Goal: Information Seeking & Learning: Learn about a topic

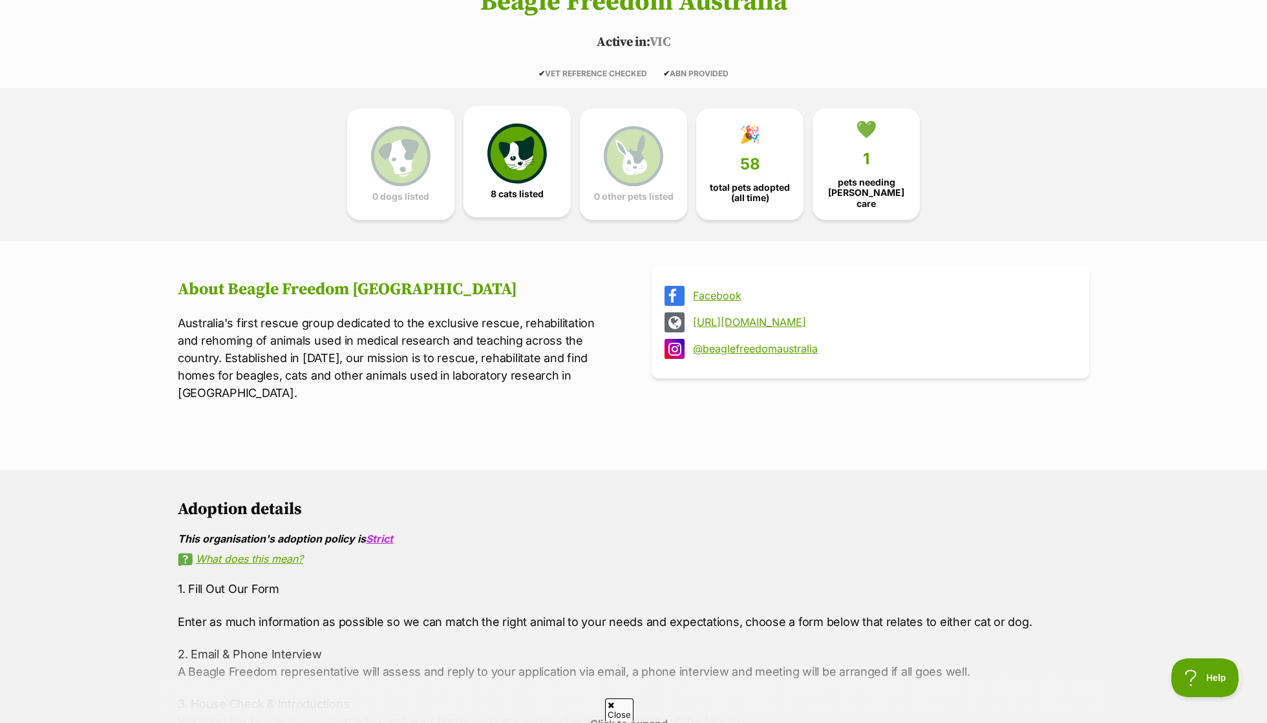
click at [494, 167] on img at bounding box center [516, 152] width 59 height 59
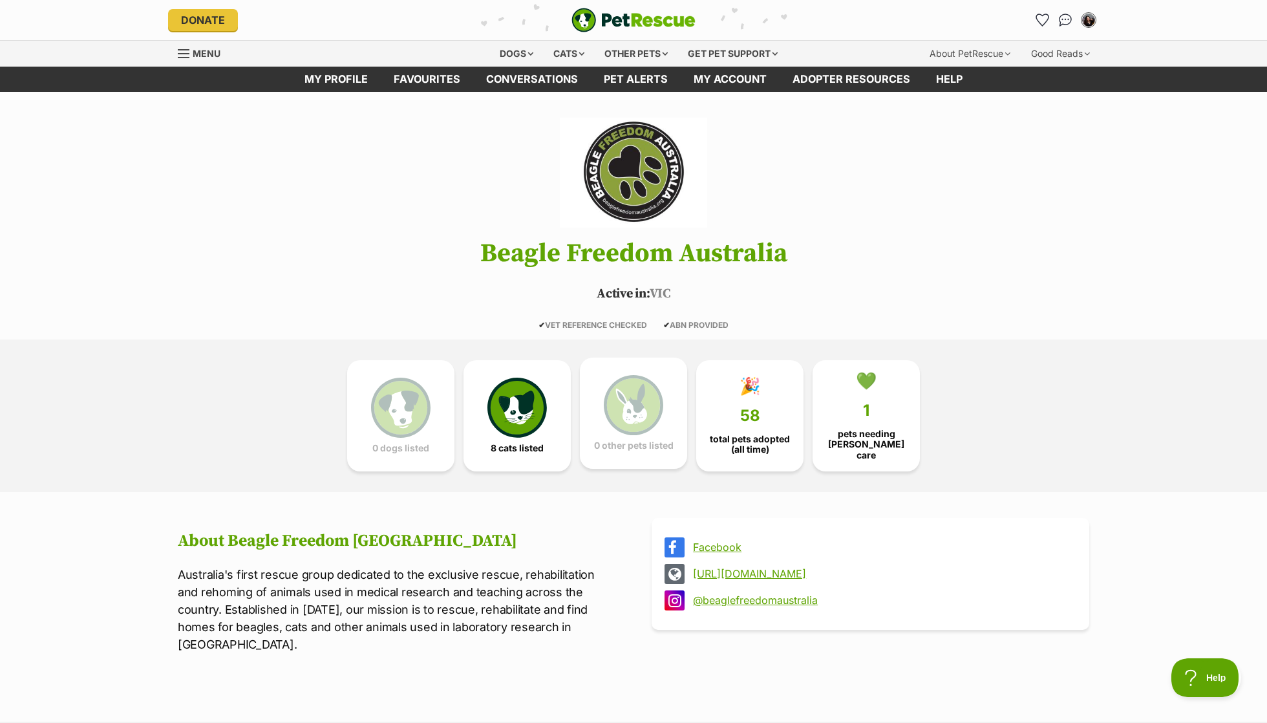
click at [629, 414] on img at bounding box center [633, 404] width 59 height 59
click at [734, 413] on link "🎉 58 total pets adopted (all time)" at bounding box center [749, 412] width 107 height 111
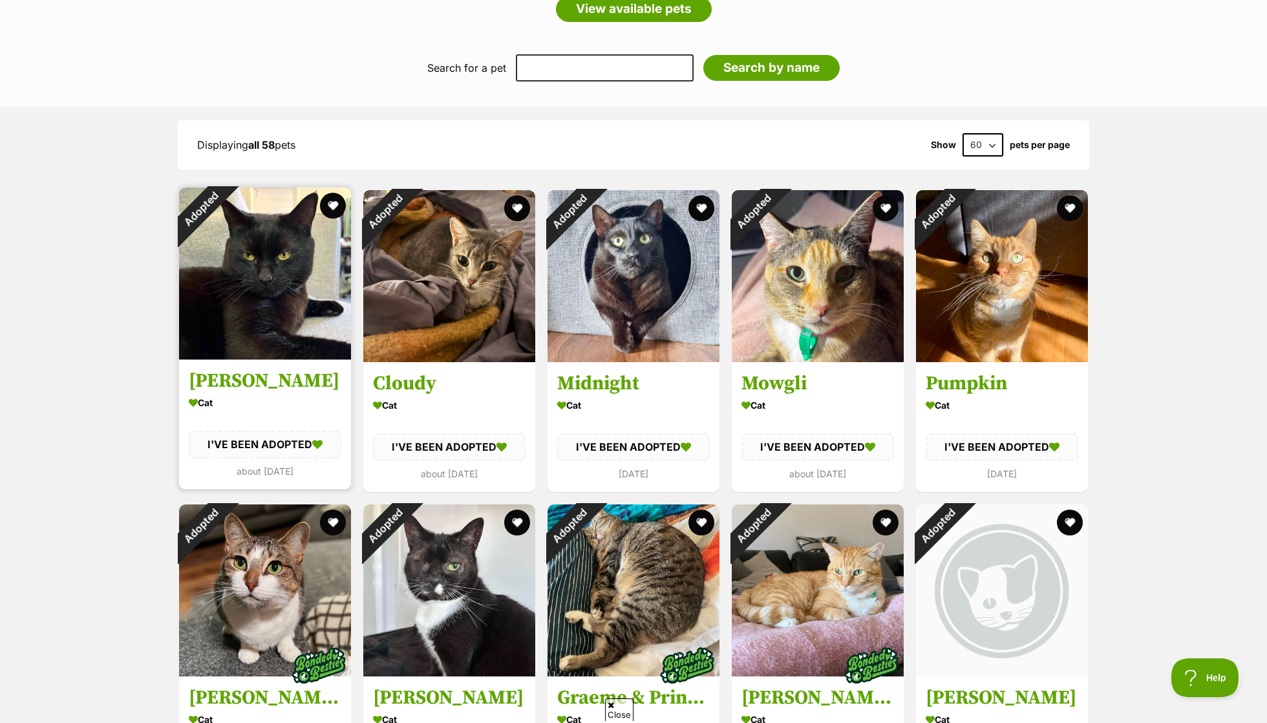
click at [222, 231] on div "Adopted" at bounding box center [200, 208] width 43 height 43
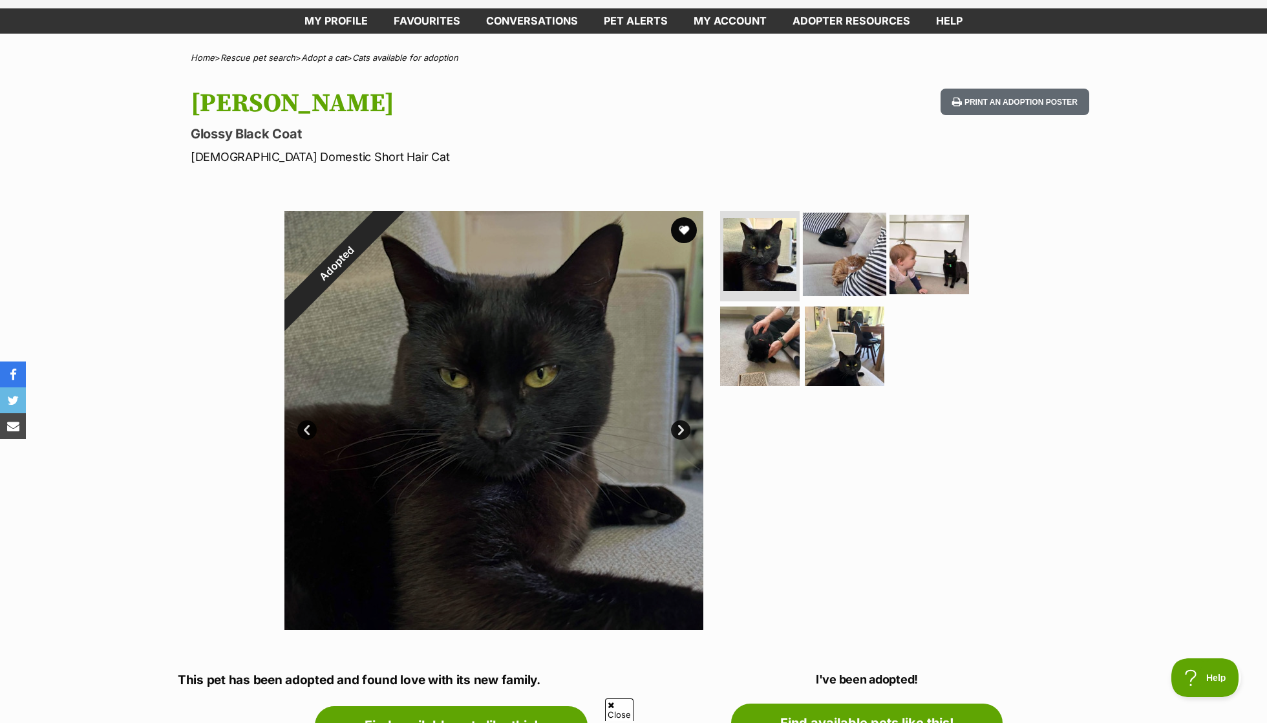
click at [822, 242] on img at bounding box center [844, 254] width 83 height 83
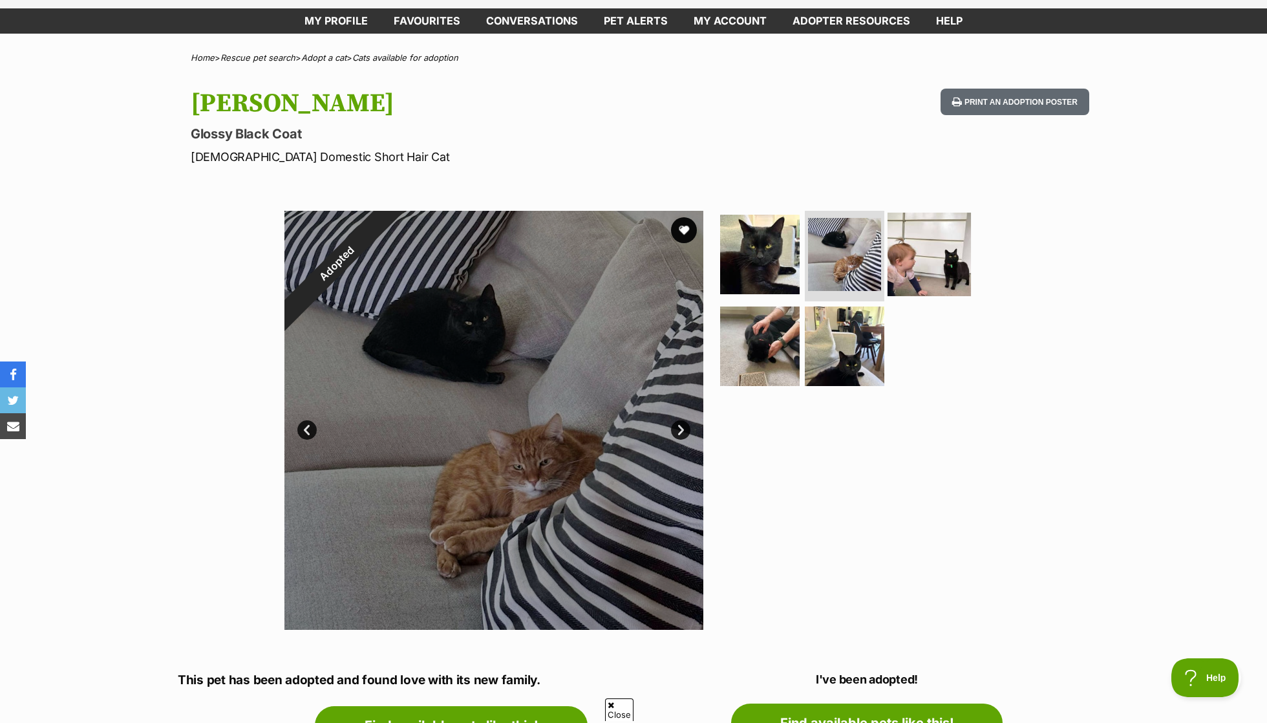
click at [935, 263] on img at bounding box center [928, 254] width 83 height 83
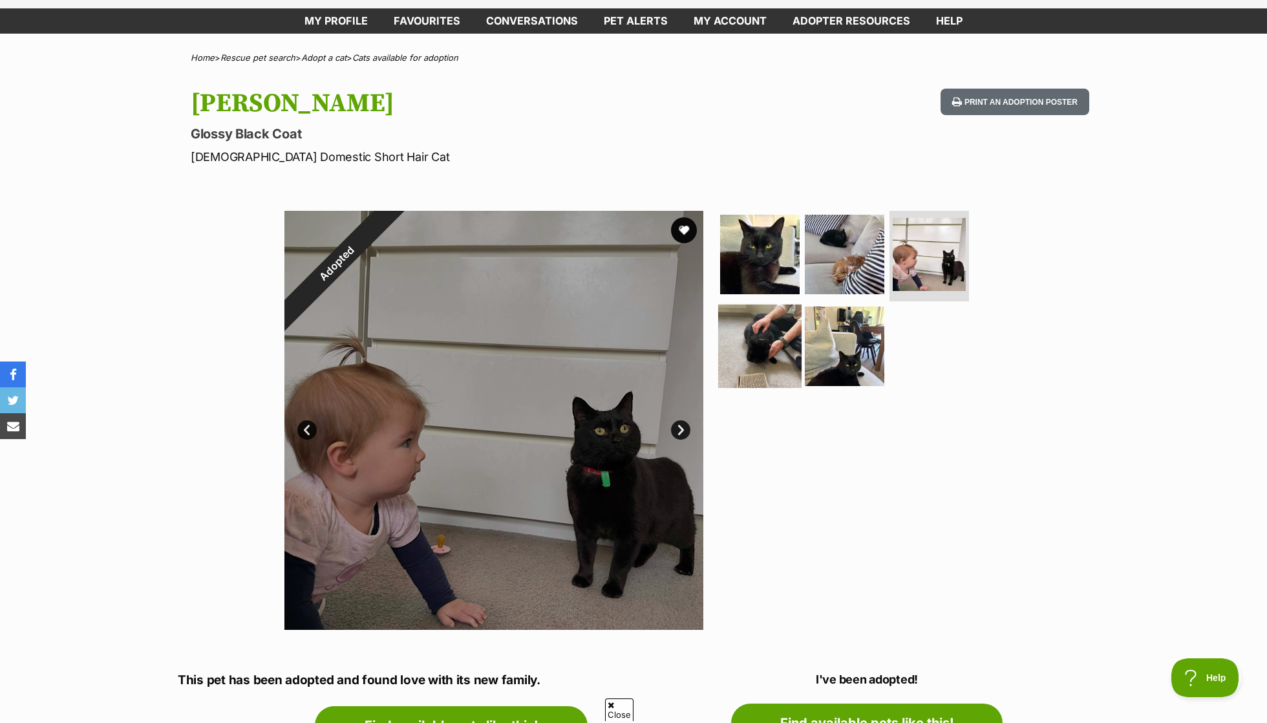
click at [773, 343] on img at bounding box center [759, 345] width 83 height 83
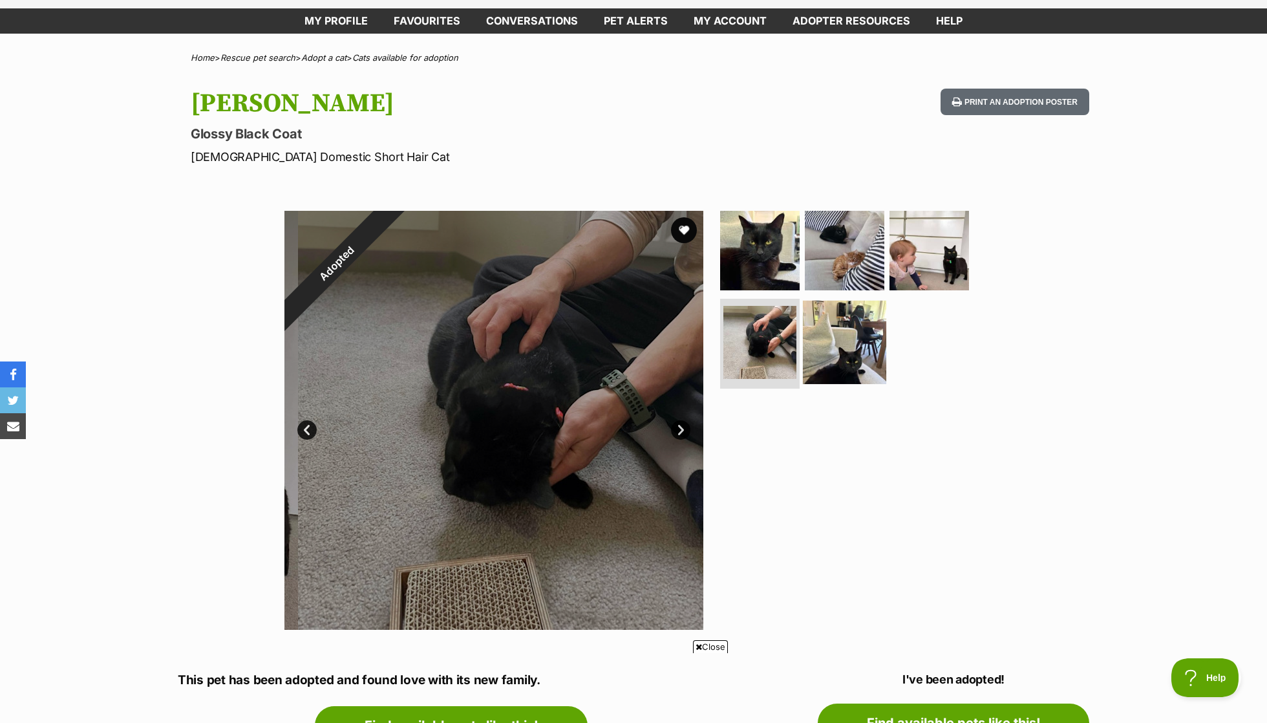
click at [872, 348] on img at bounding box center [844, 341] width 83 height 83
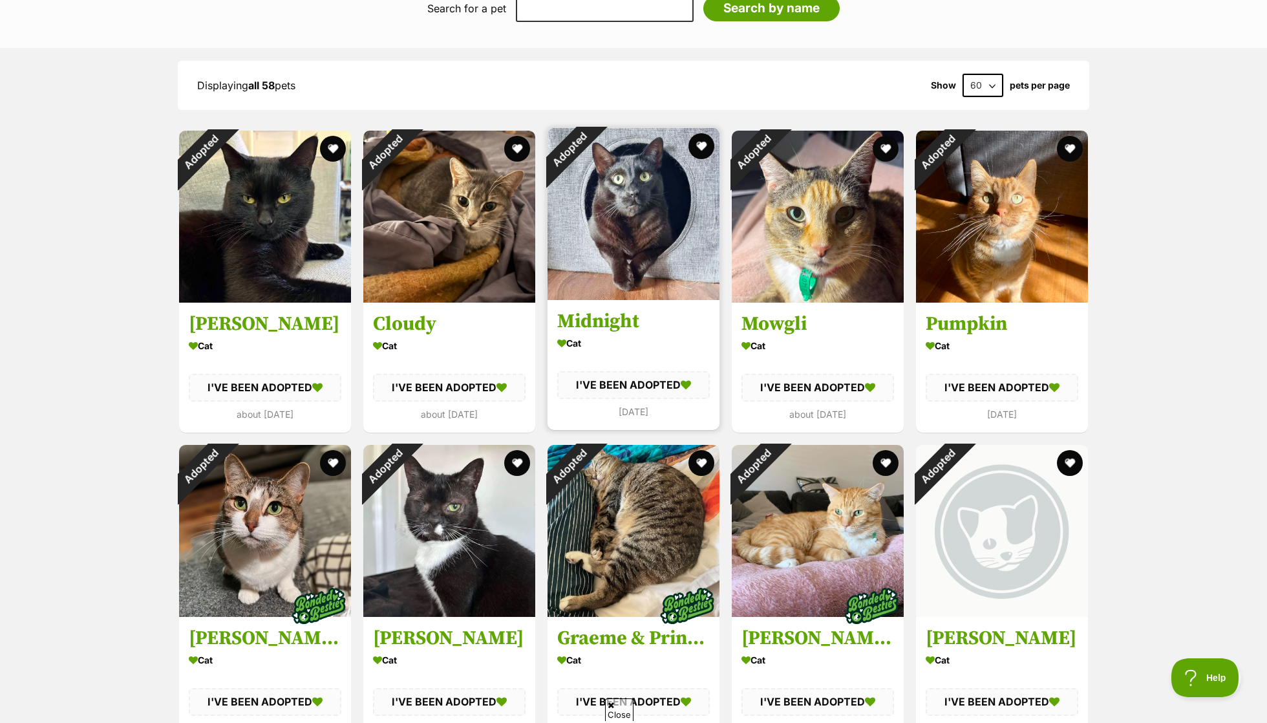
click at [591, 171] on div "Adopted" at bounding box center [568, 149] width 43 height 43
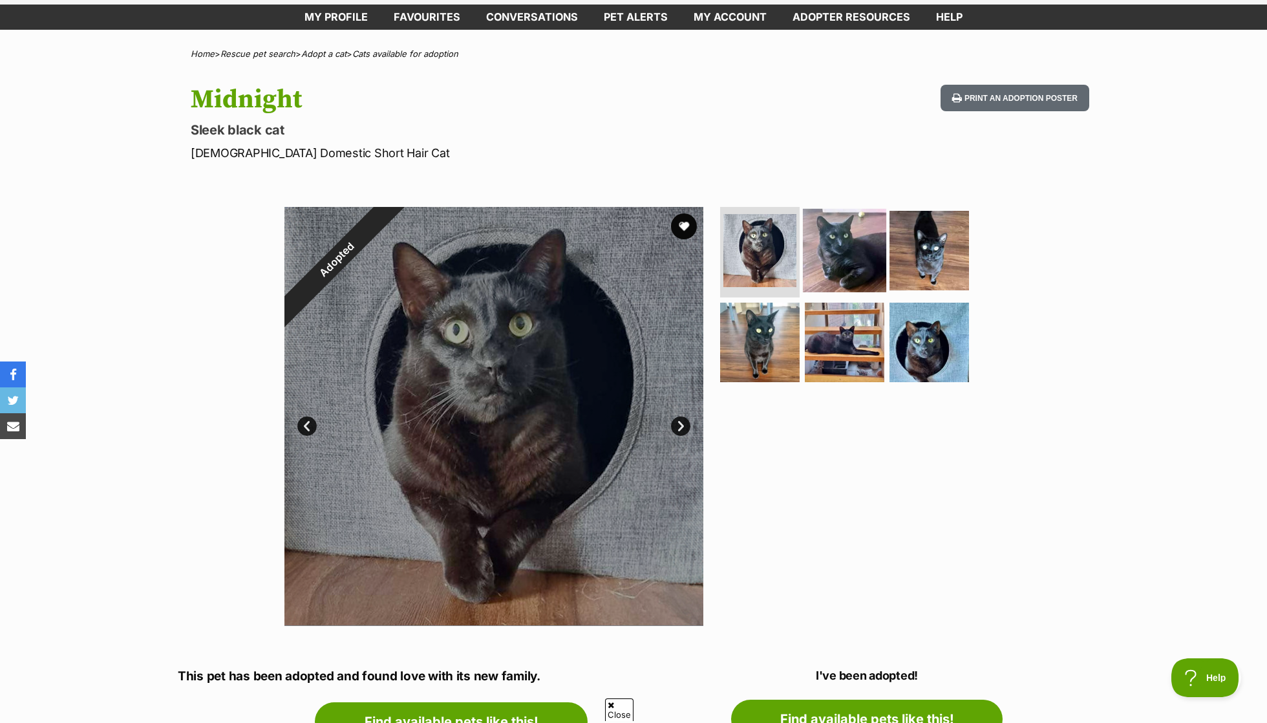
click at [821, 257] on img at bounding box center [844, 250] width 83 height 83
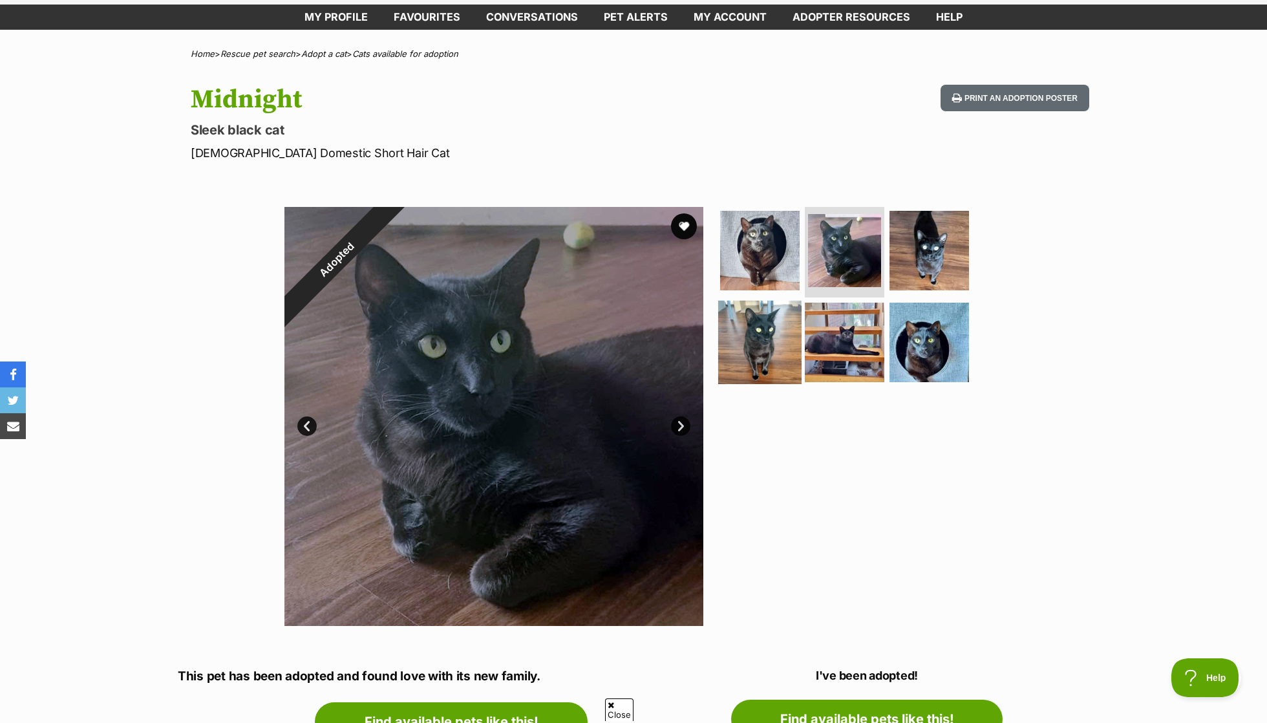
click at [781, 321] on img at bounding box center [759, 341] width 83 height 83
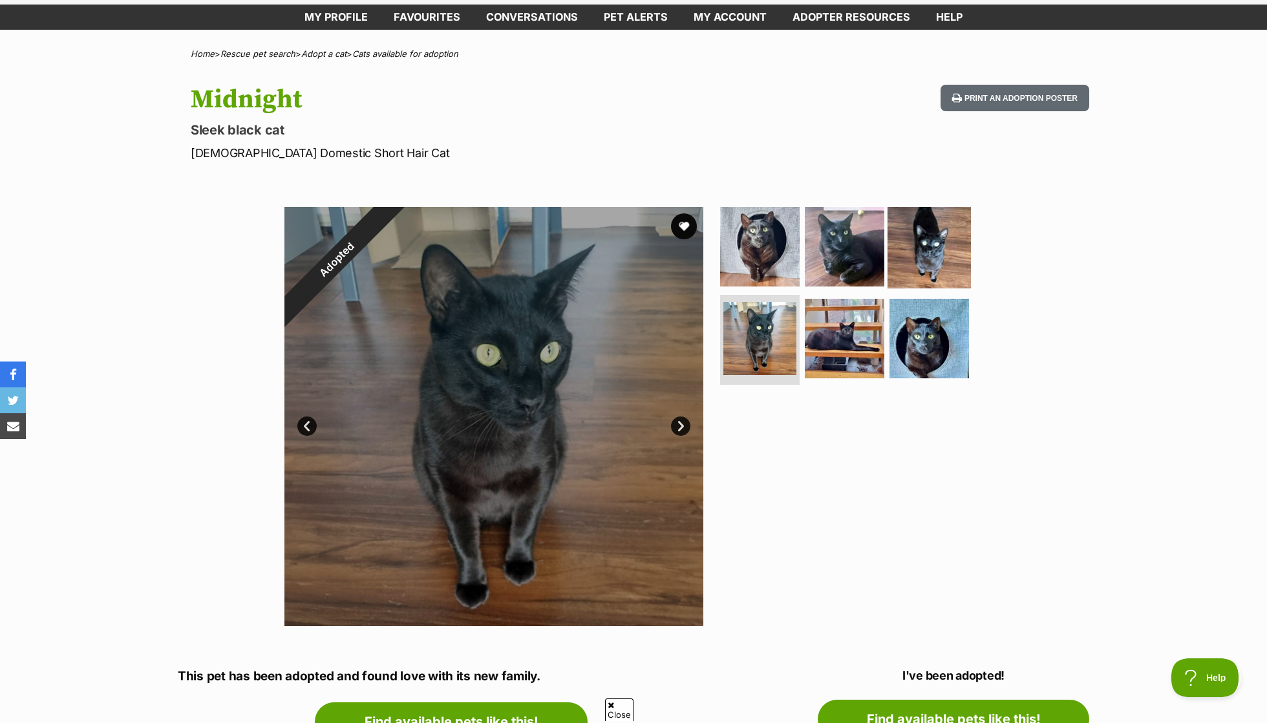
click at [908, 254] on img at bounding box center [928, 246] width 83 height 83
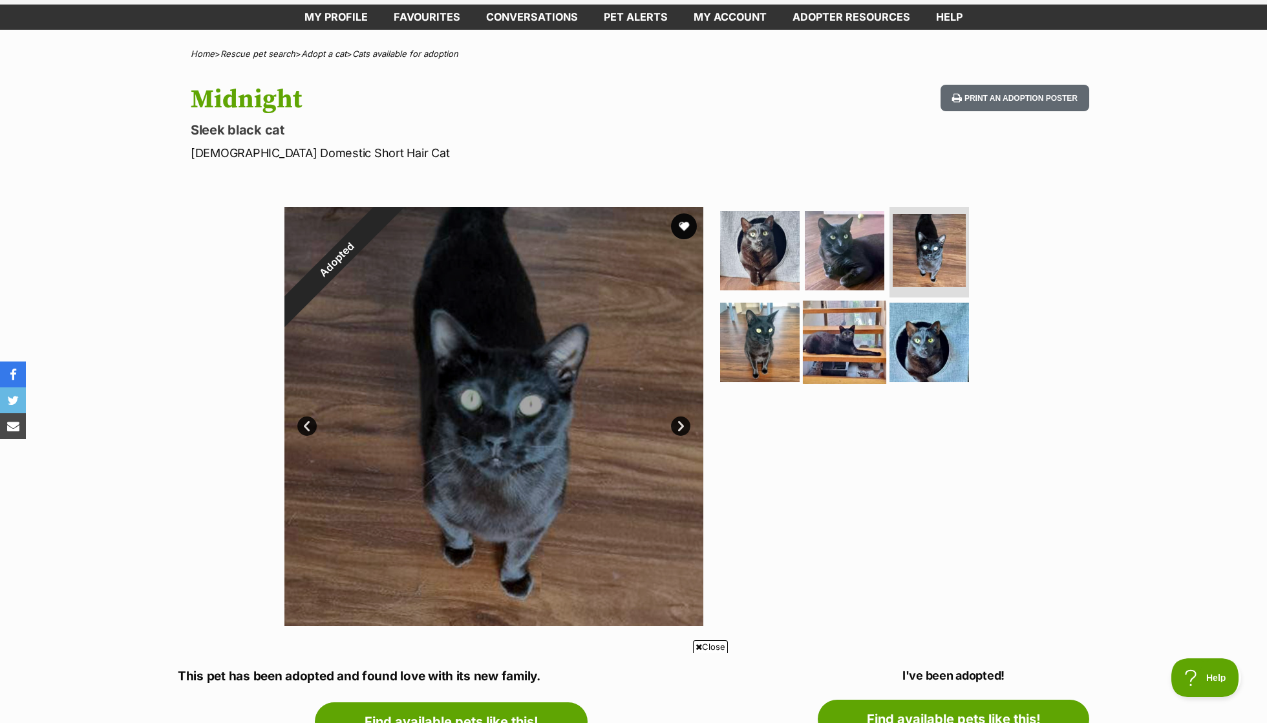
click at [814, 344] on img at bounding box center [844, 341] width 83 height 83
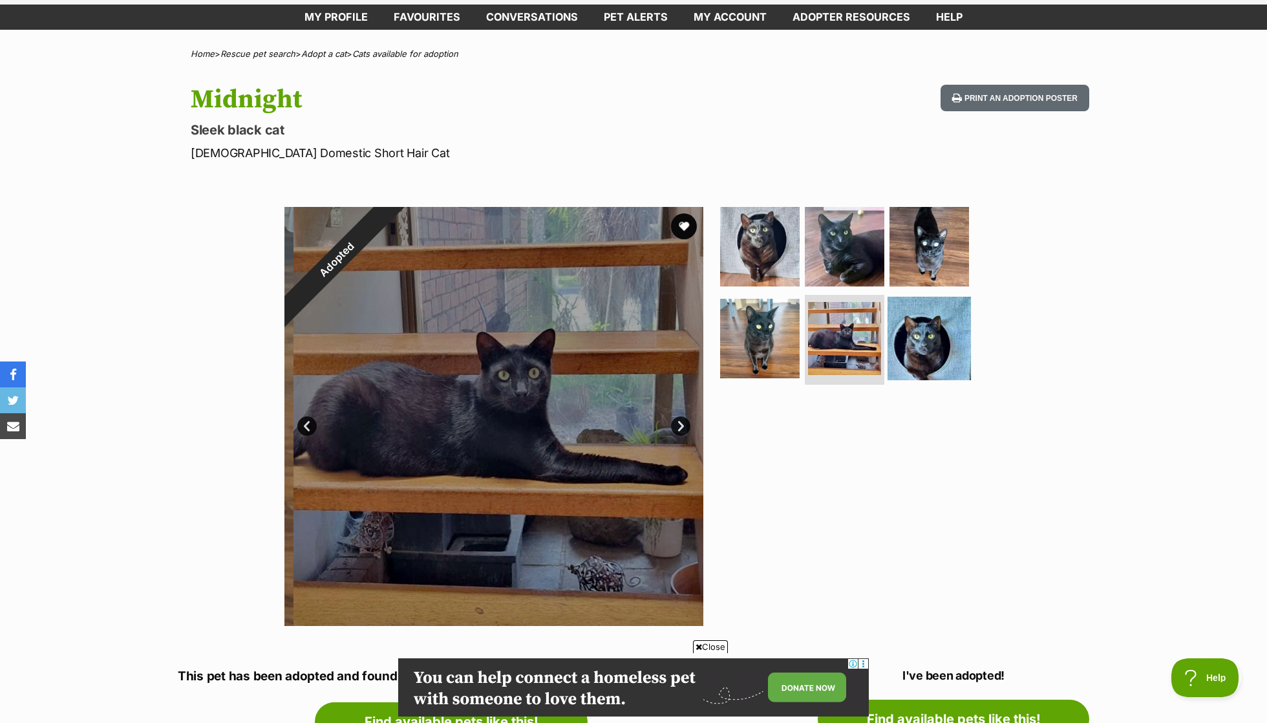
click at [921, 354] on img at bounding box center [928, 337] width 83 height 83
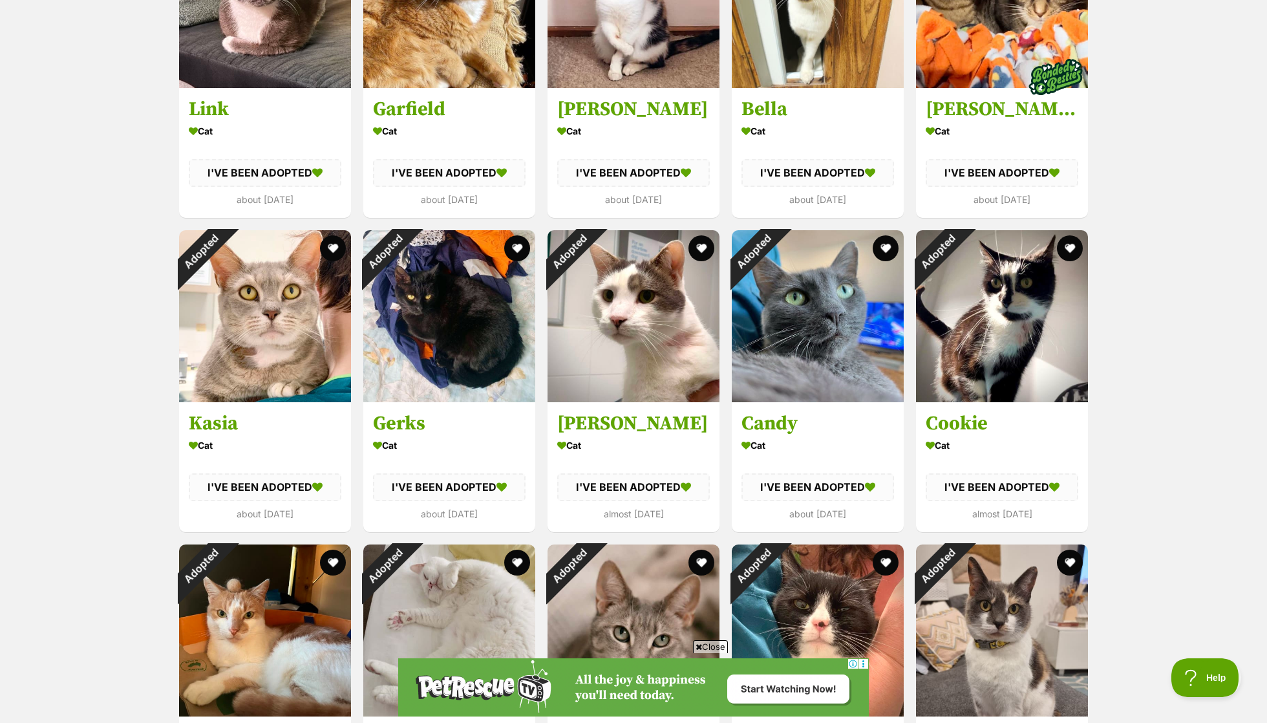
scroll to position [2942, 0]
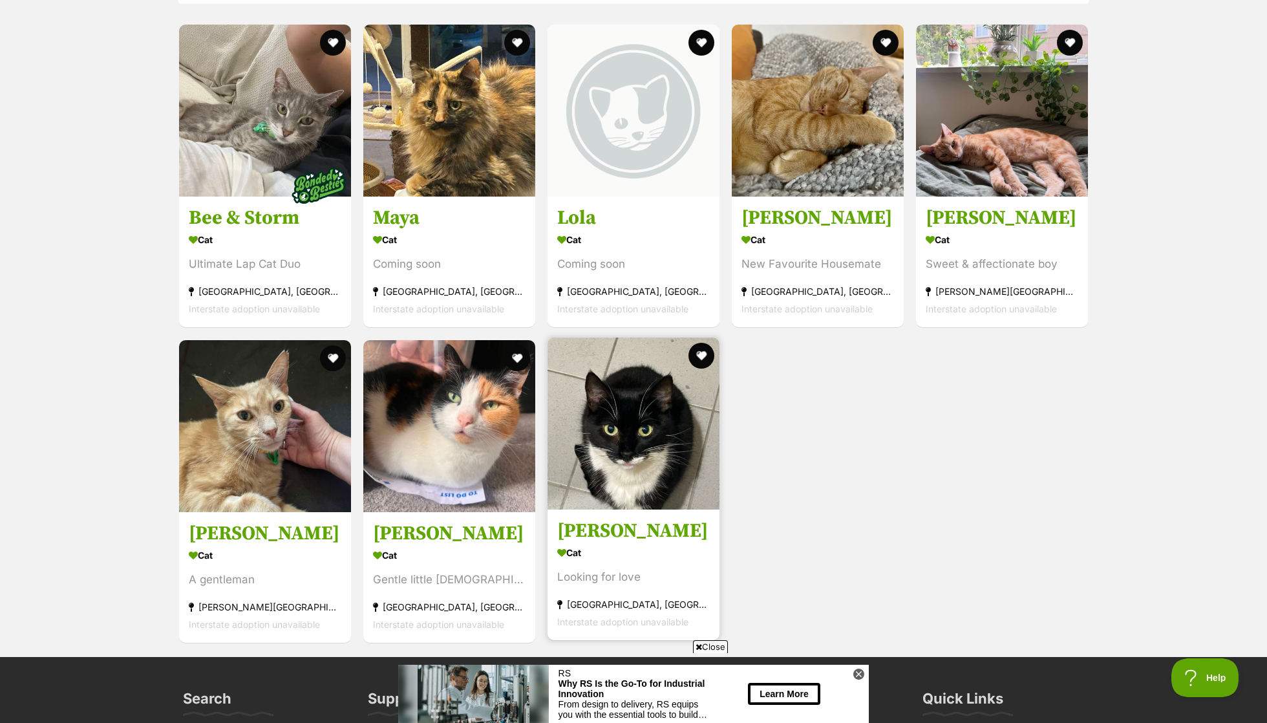
click at [624, 518] on h3 "[PERSON_NAME]" at bounding box center [633, 530] width 153 height 25
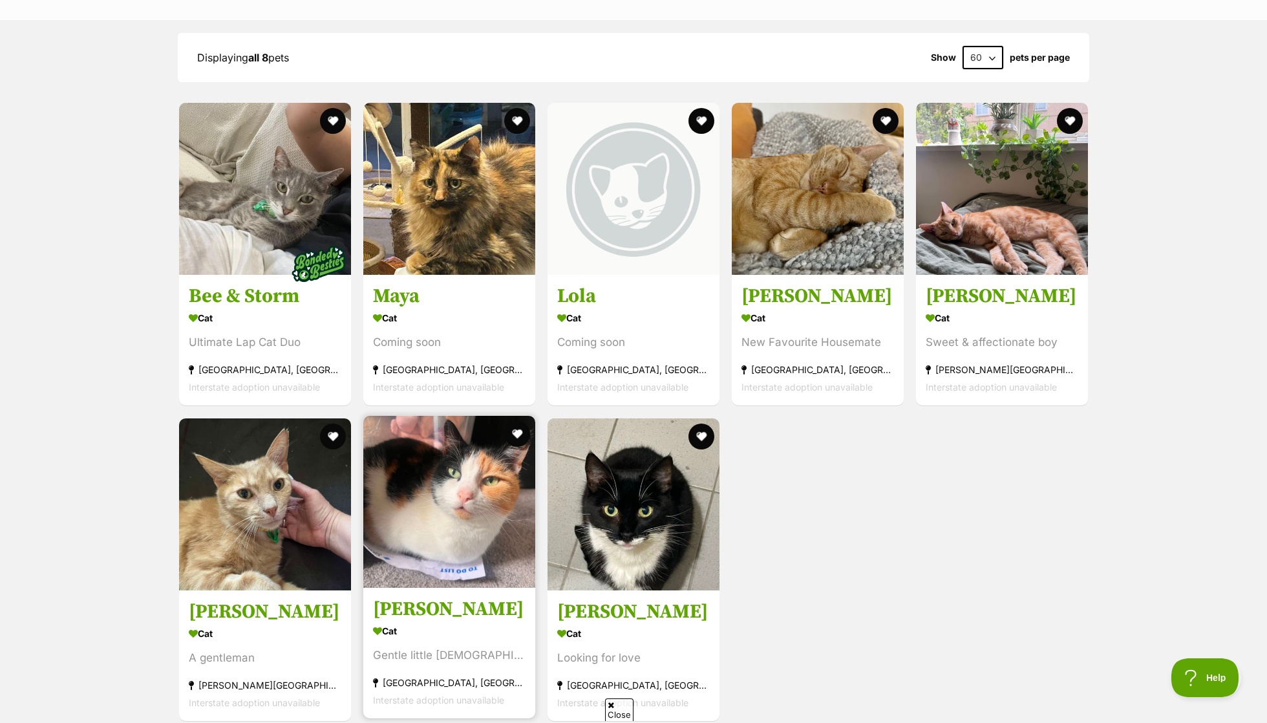
click at [466, 520] on img at bounding box center [449, 502] width 172 height 172
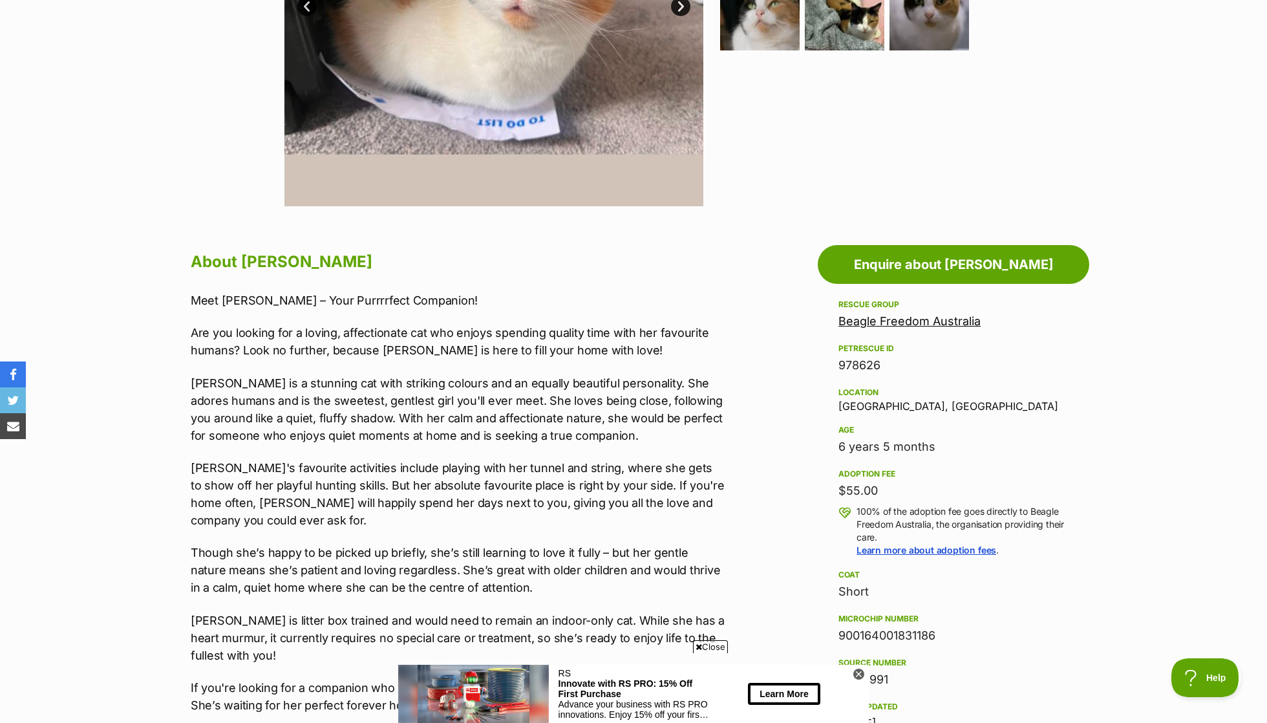
click at [407, 410] on p "Selena is a stunning cat with striking colours and an equally beautiful persona…" at bounding box center [458, 409] width 534 height 70
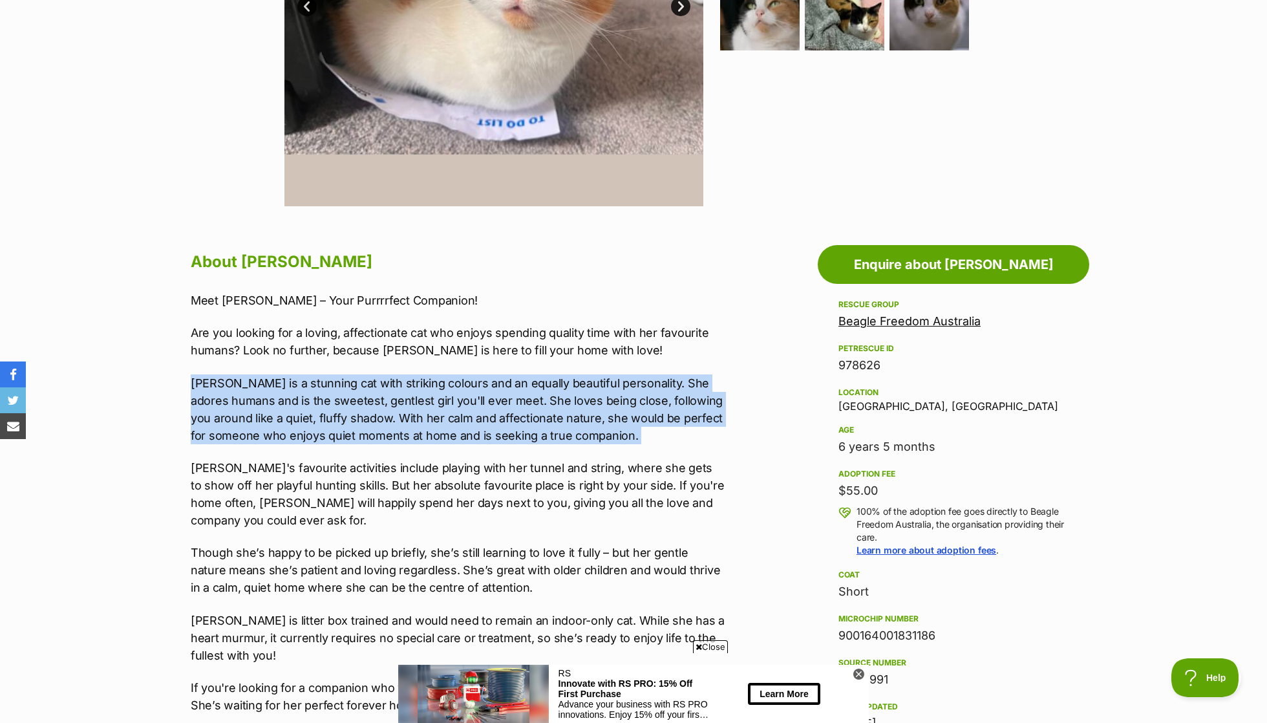
click at [257, 382] on p "Selena is a stunning cat with striking colours and an equally beautiful persona…" at bounding box center [458, 409] width 534 height 70
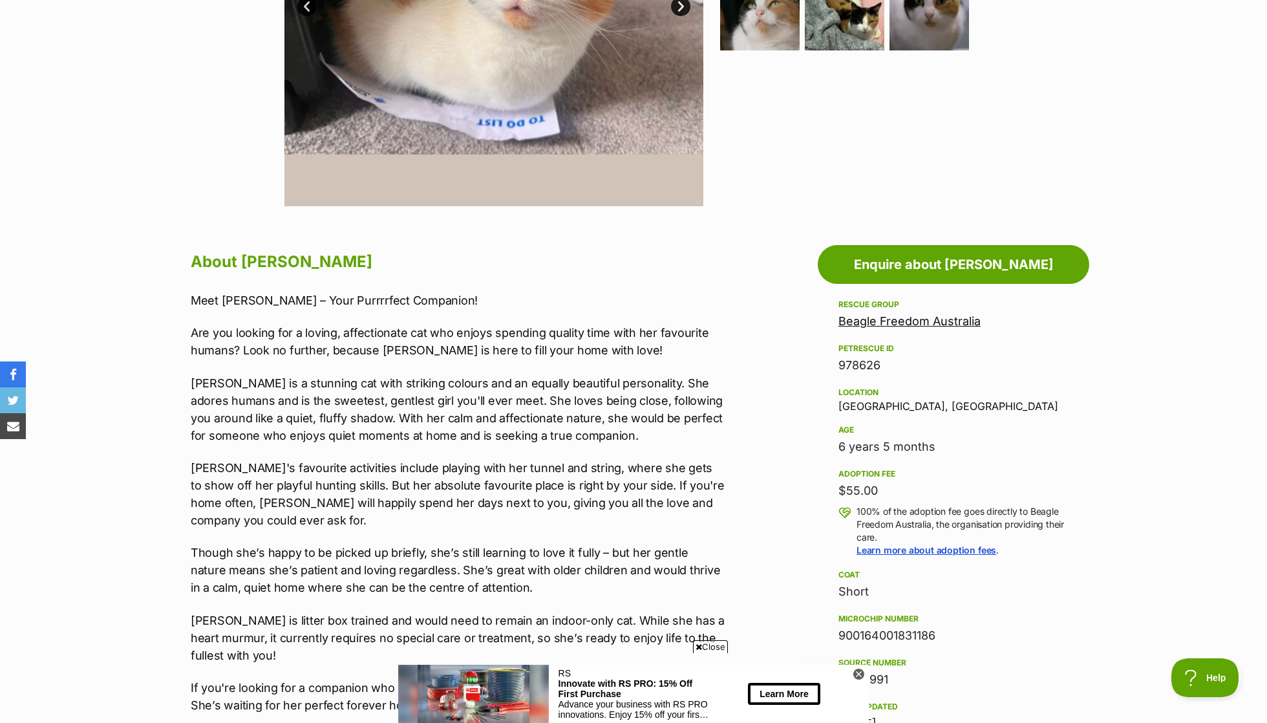
scroll to position [513, 0]
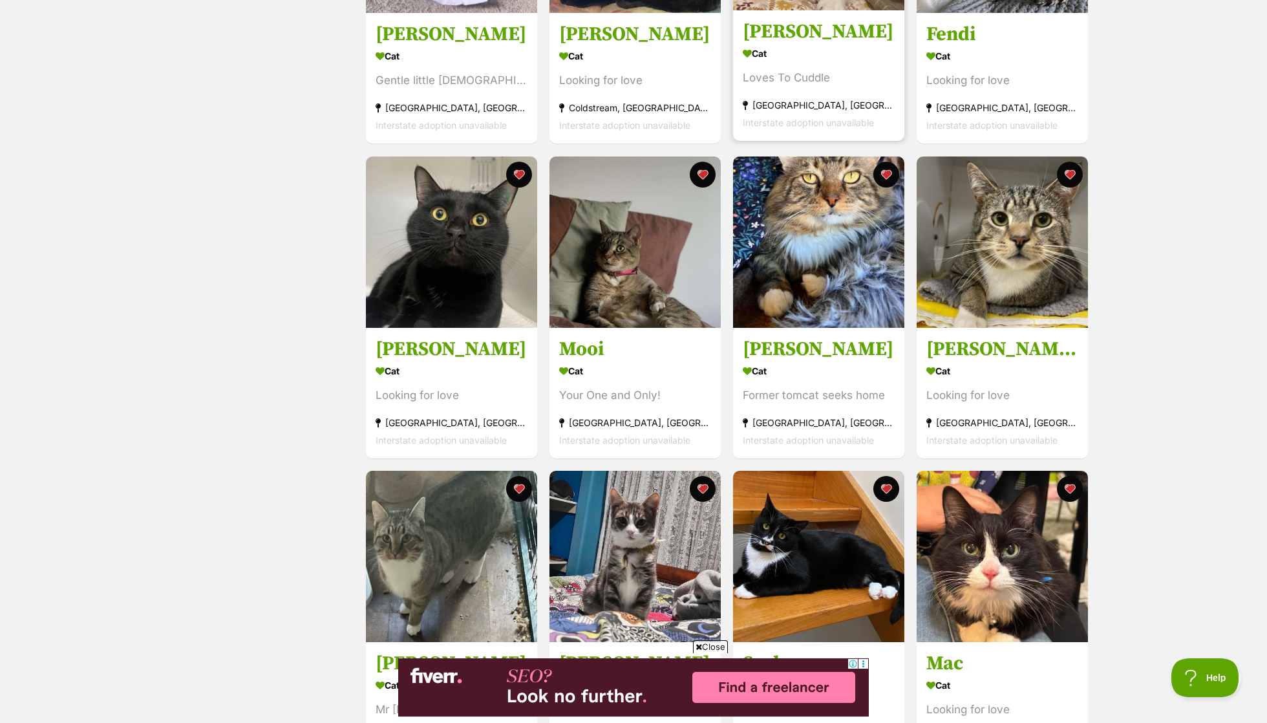
scroll to position [432, 0]
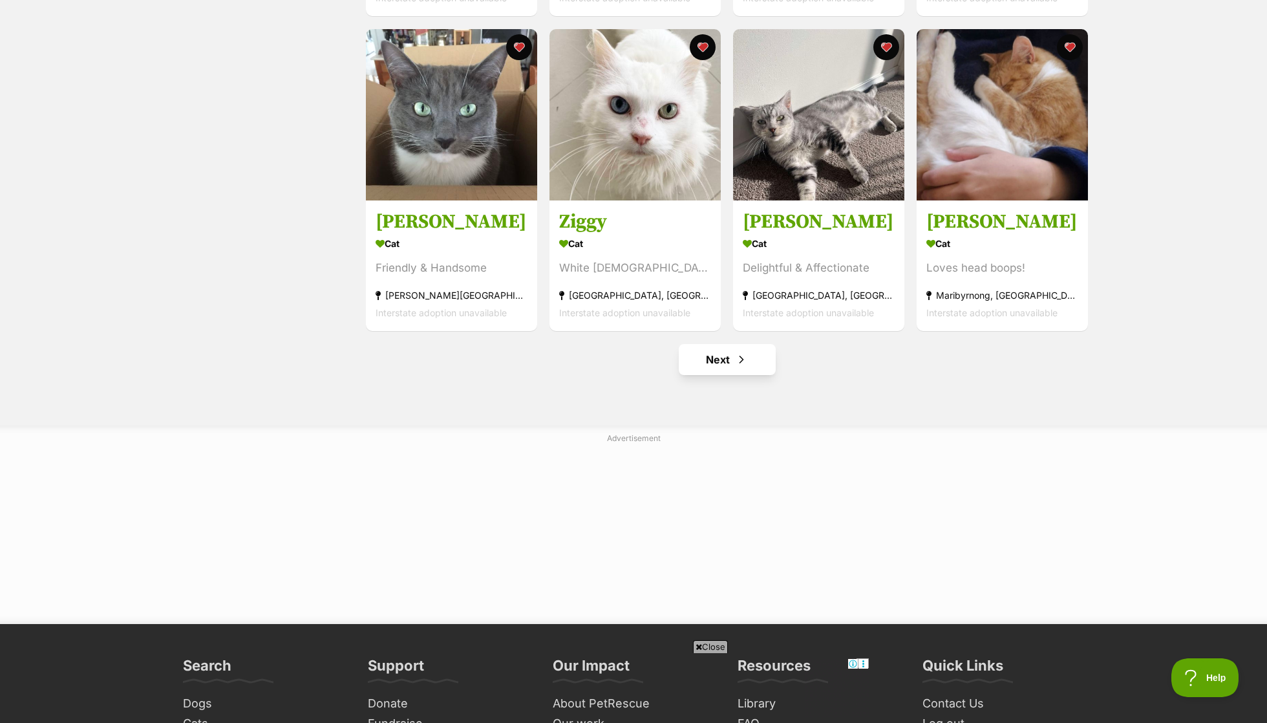
click at [714, 365] on link "Next" at bounding box center [727, 359] width 97 height 31
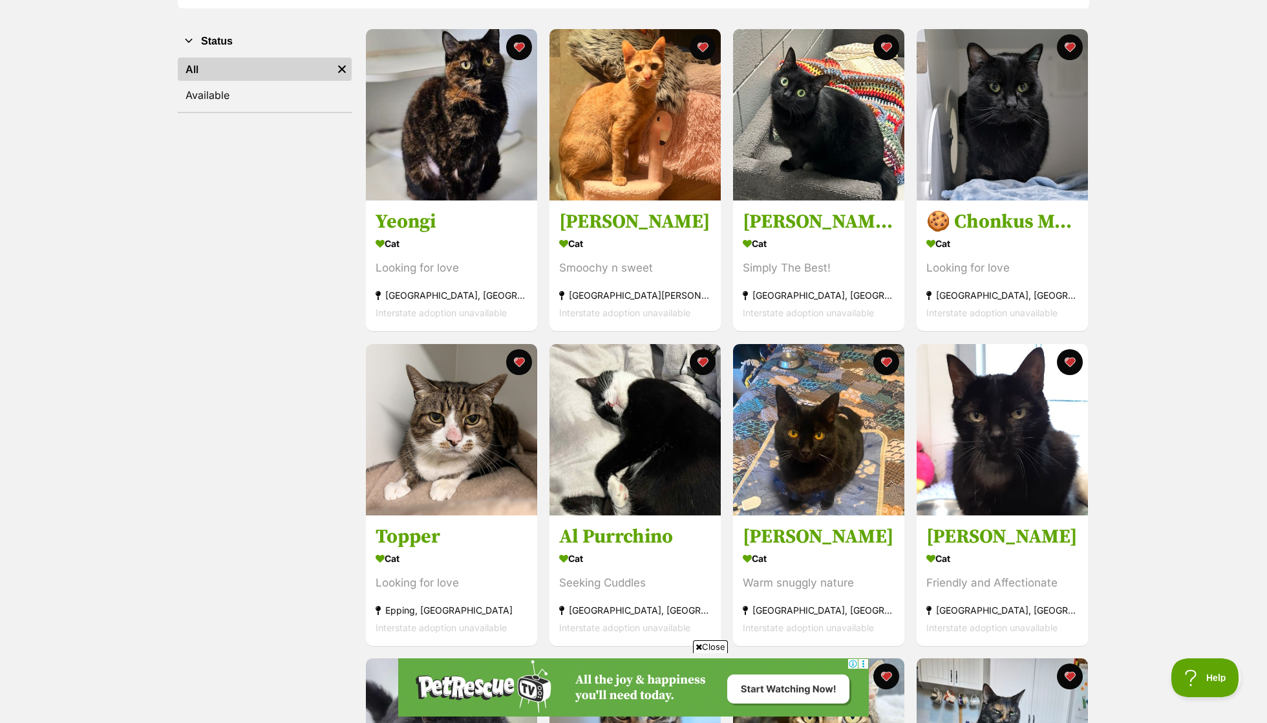
scroll to position [1576, 0]
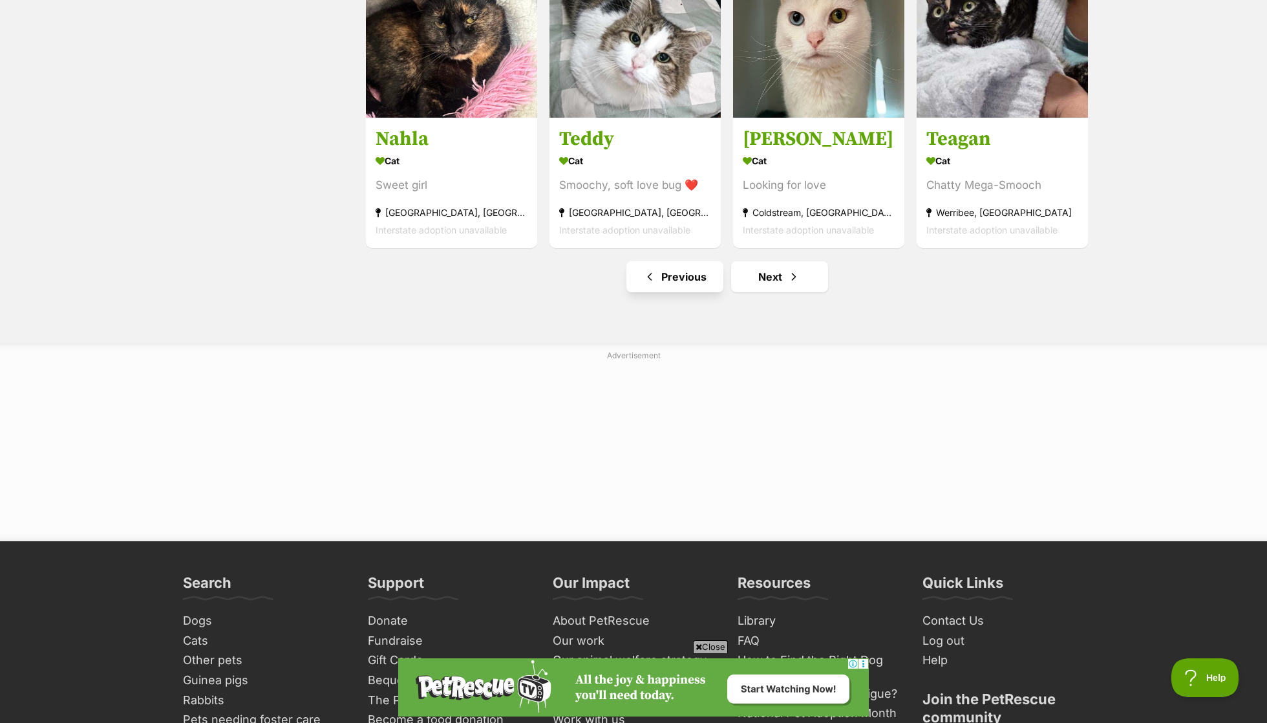
click at [684, 282] on link "Previous" at bounding box center [674, 276] width 97 height 31
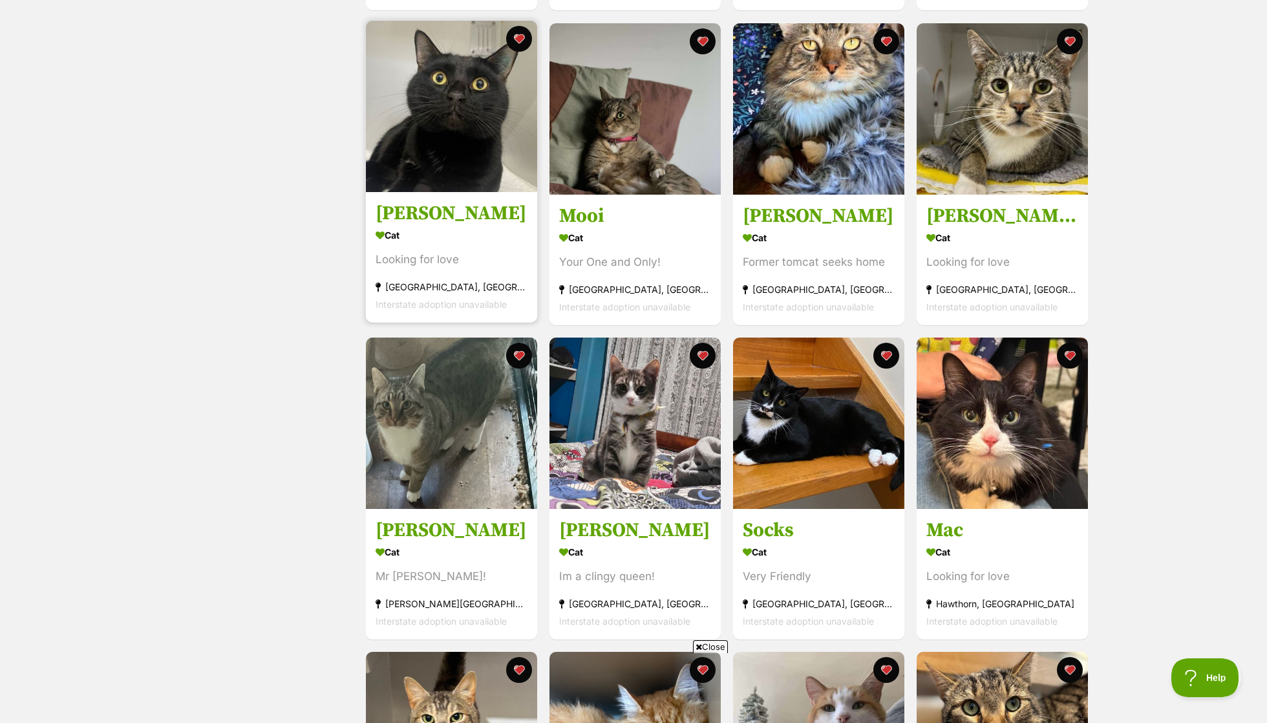
click at [428, 199] on link "[PERSON_NAME] Cat Looking for love [GEOGRAPHIC_DATA], [GEOGRAPHIC_DATA] Interst…" at bounding box center [451, 256] width 171 height 131
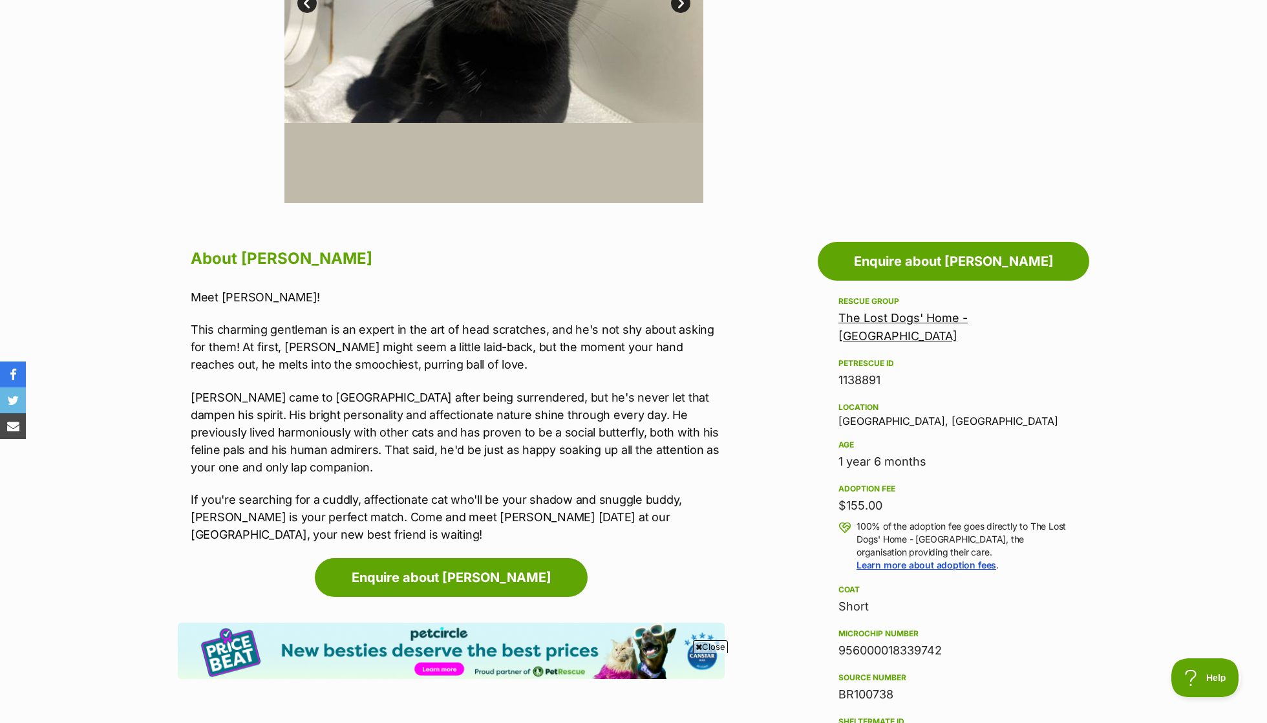
click at [907, 311] on link "The Lost Dogs' Home - [GEOGRAPHIC_DATA]" at bounding box center [902, 327] width 129 height 32
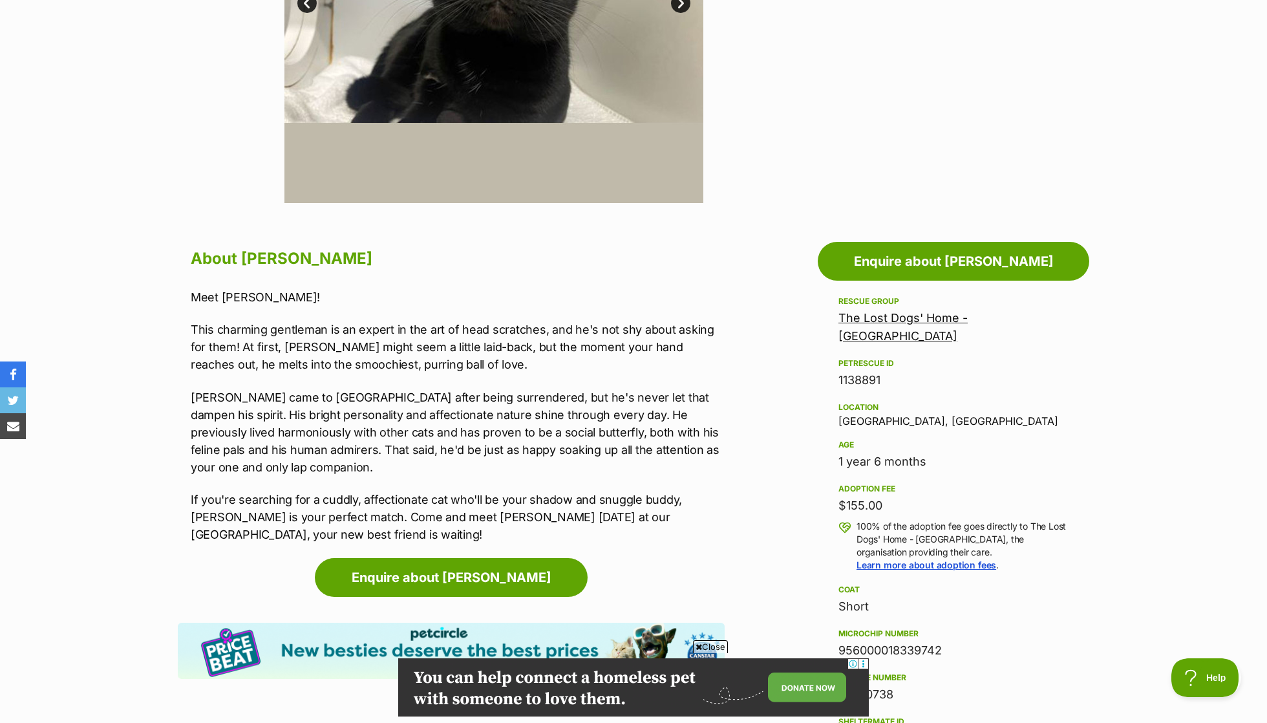
click at [907, 312] on link "The Lost Dogs' Home - [GEOGRAPHIC_DATA]" at bounding box center [902, 327] width 129 height 32
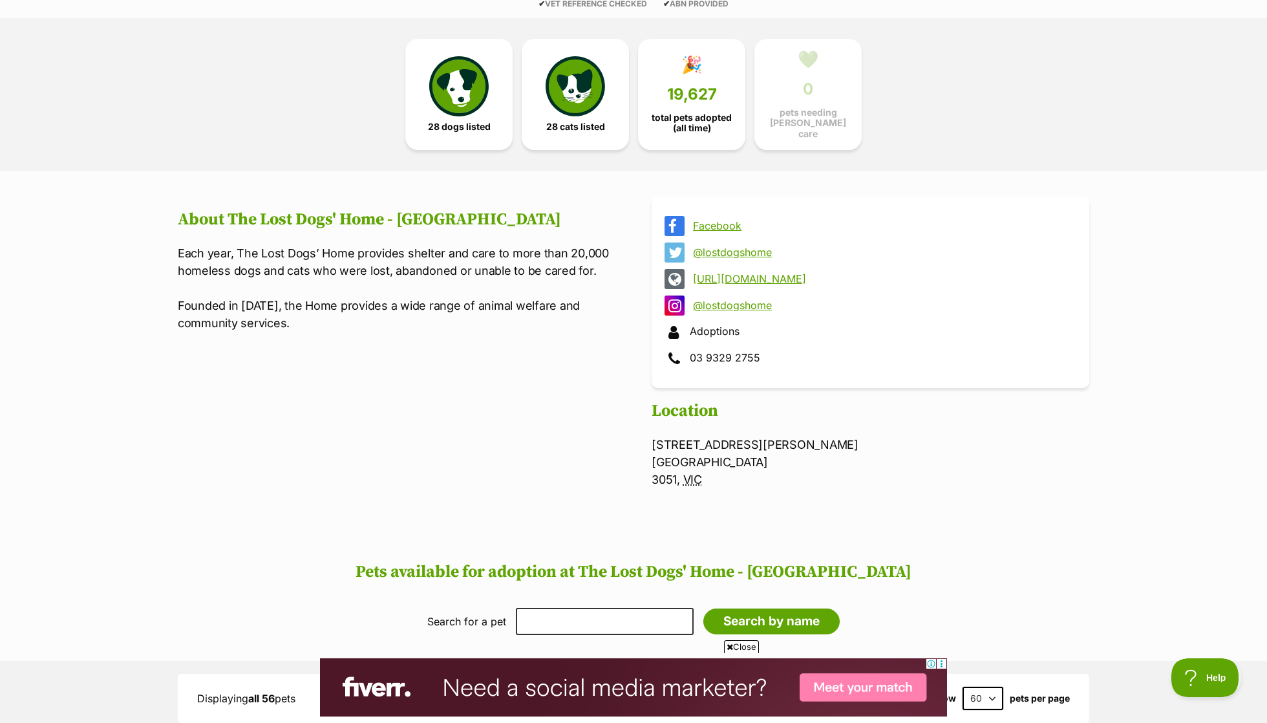
click at [773, 273] on link "[URL][DOMAIN_NAME]" at bounding box center [882, 279] width 378 height 12
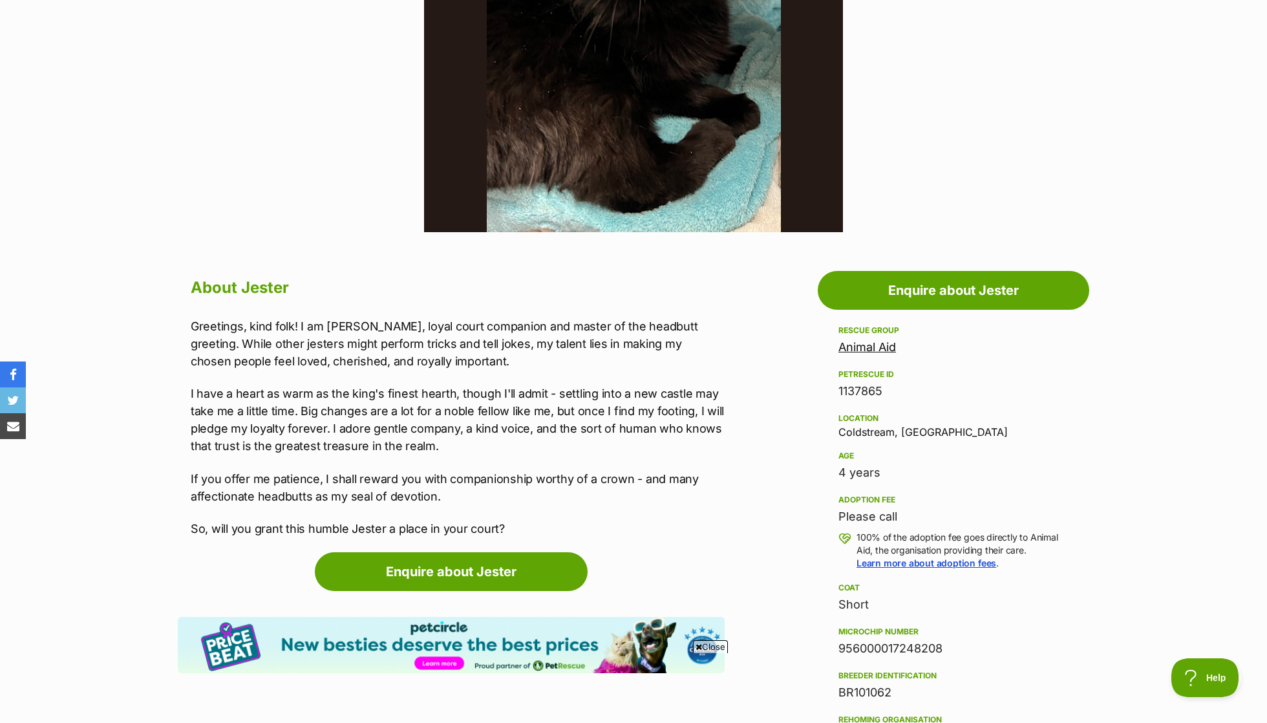
scroll to position [465, 0]
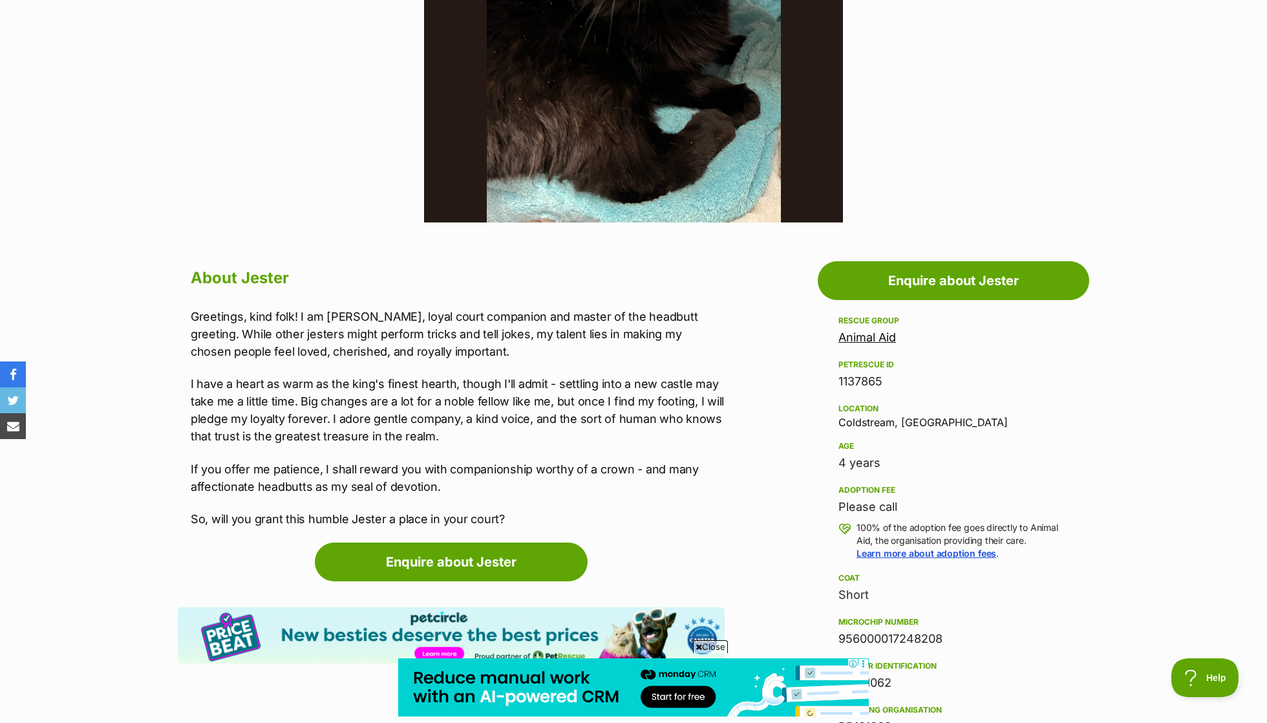
click at [565, 386] on p "I have a heart as warm as the king's finest hearth, though I'll admit - settlin…" at bounding box center [458, 410] width 534 height 70
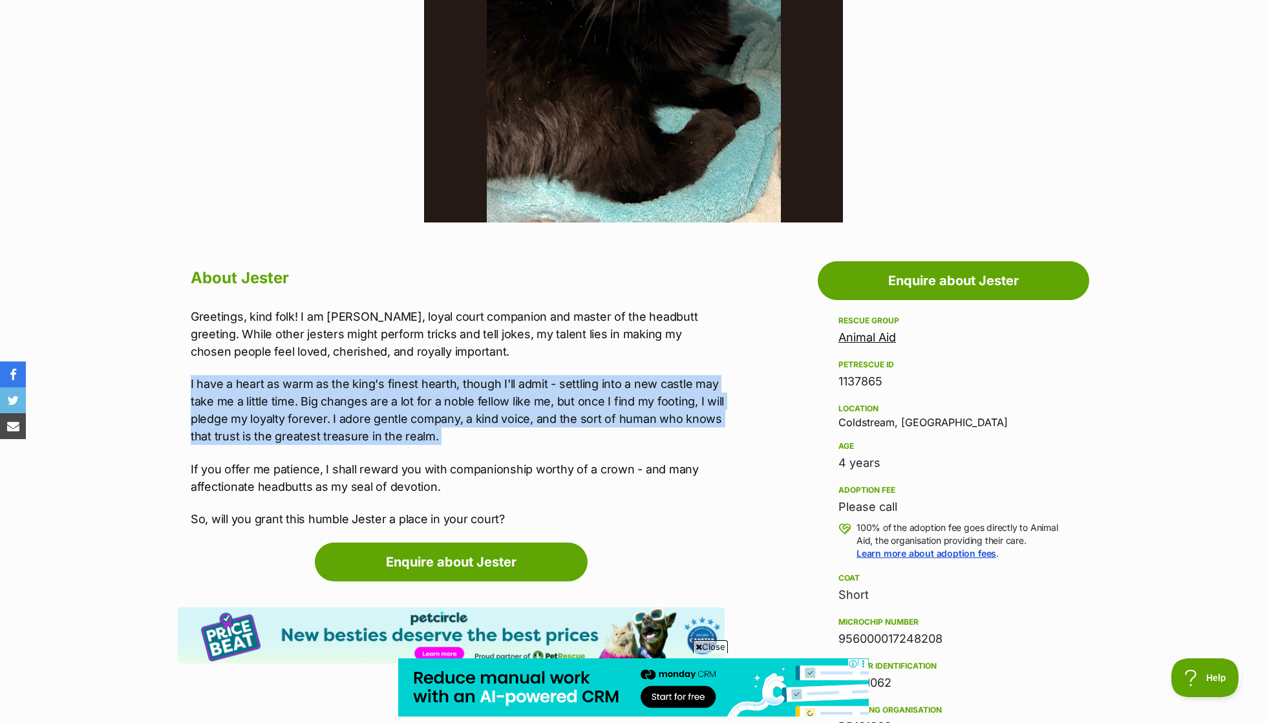
click at [562, 355] on p "Greetings, kind folk! I am Sir Jester, loyal court companion and master of the …" at bounding box center [458, 334] width 534 height 52
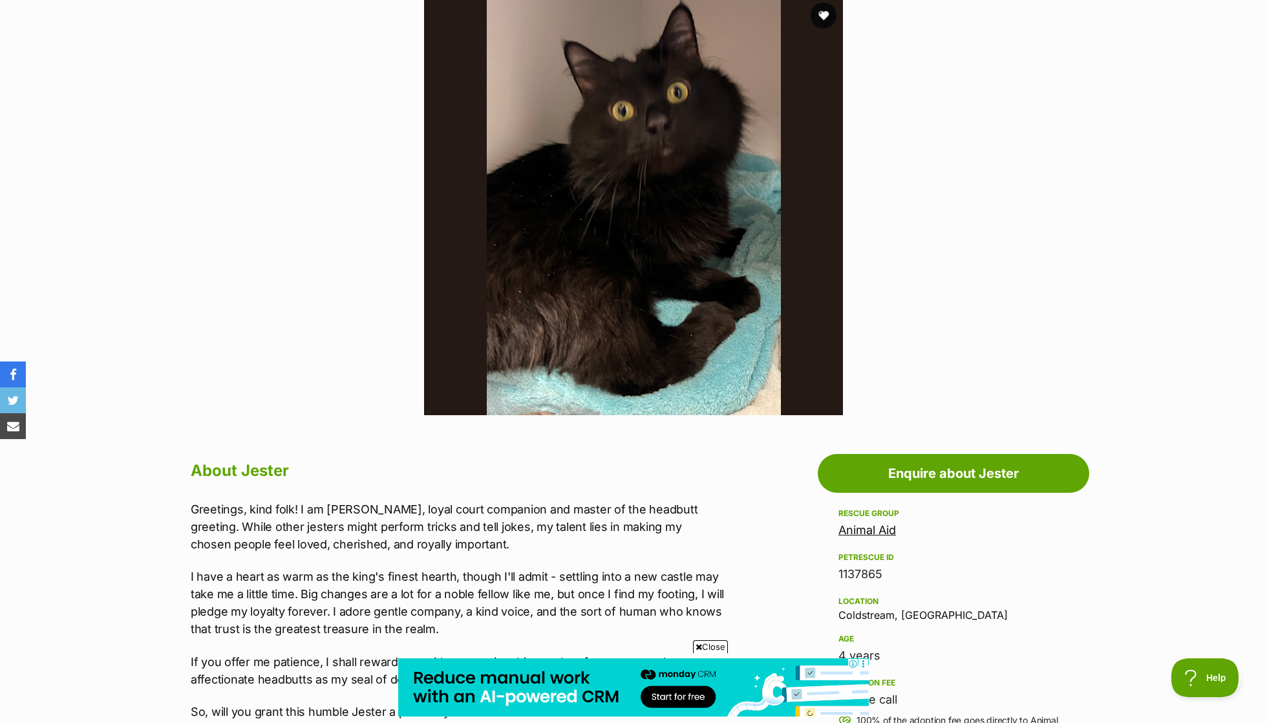
scroll to position [277, 0]
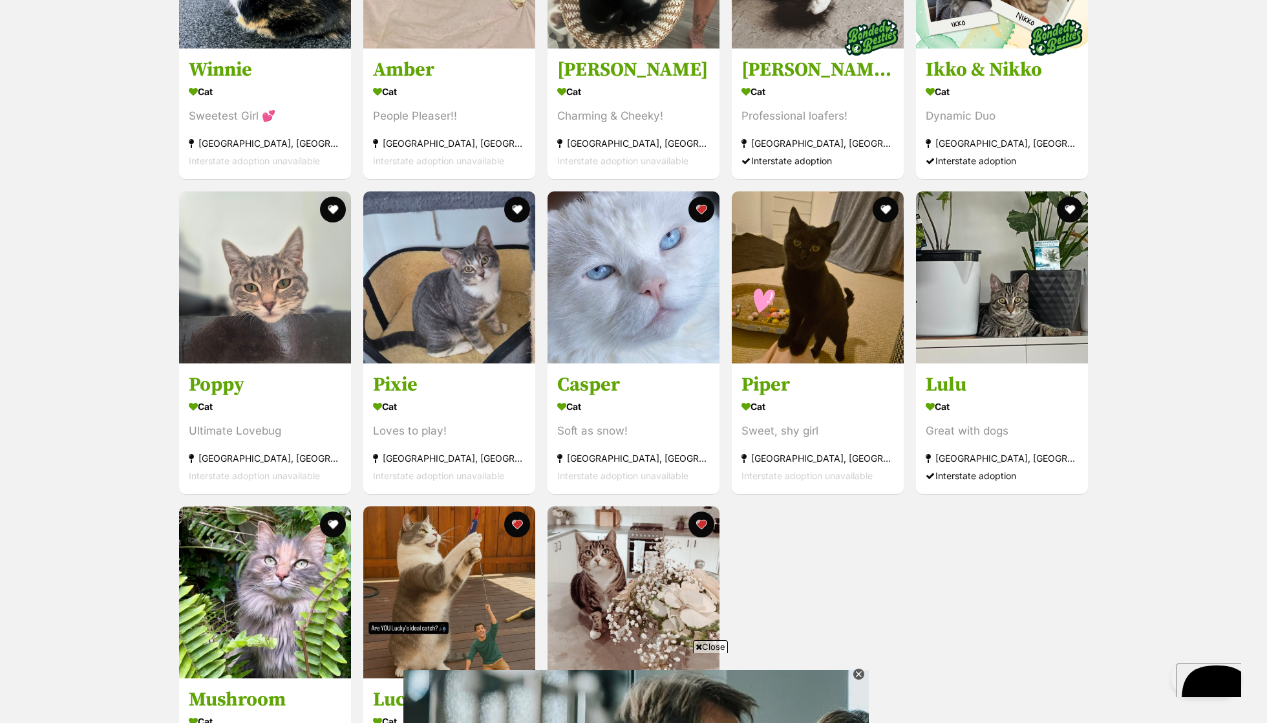
scroll to position [2187, 0]
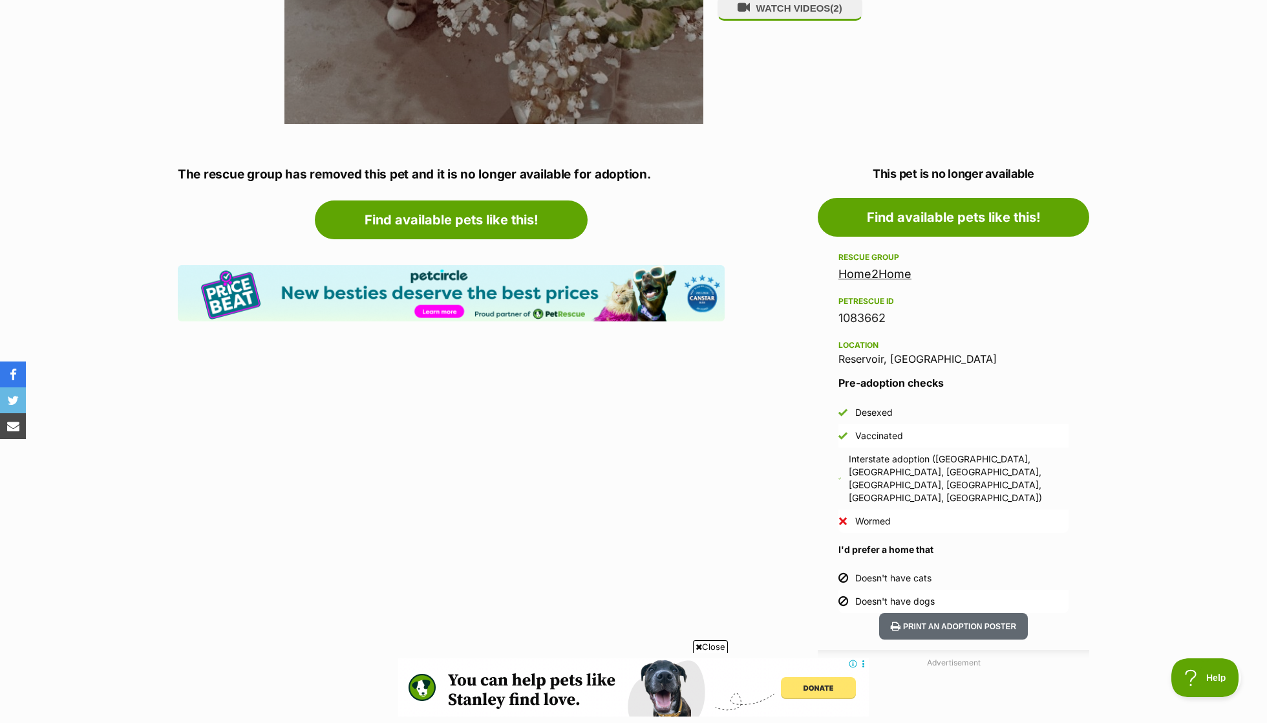
click at [883, 270] on link "Home2Home" at bounding box center [874, 274] width 73 height 14
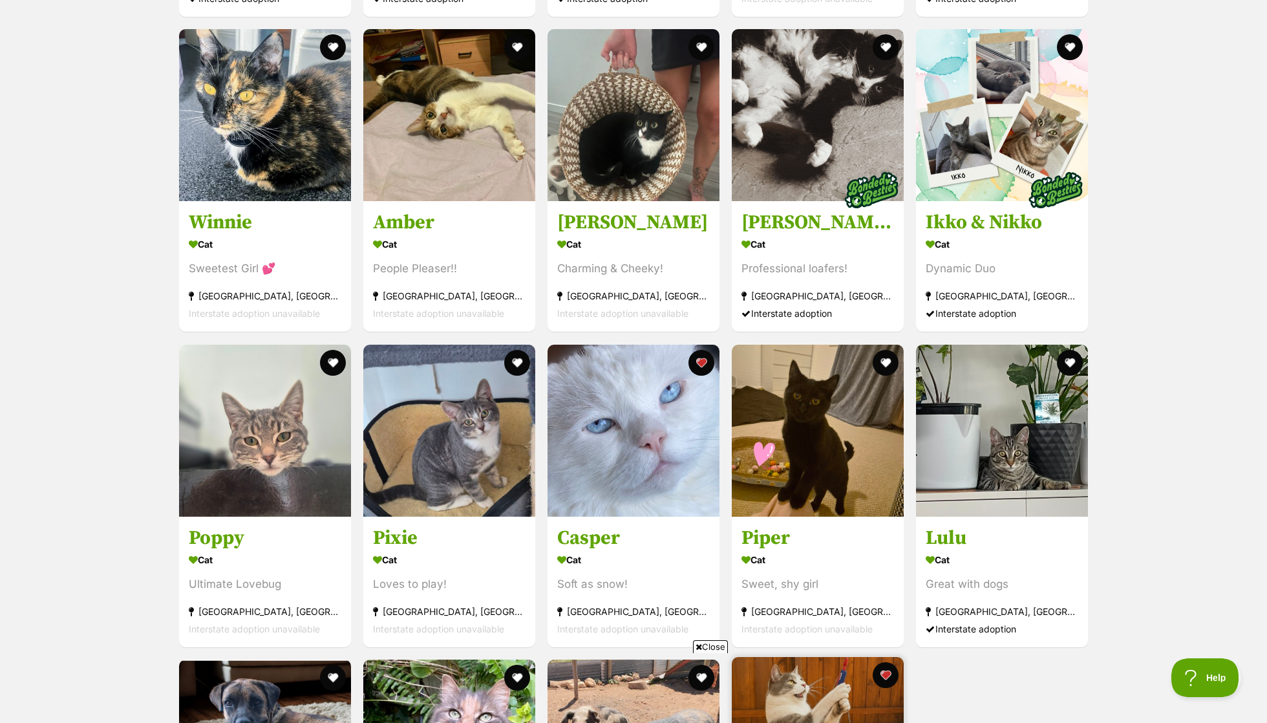
scroll to position [1981, 0]
